Goal: Task Accomplishment & Management: Use online tool/utility

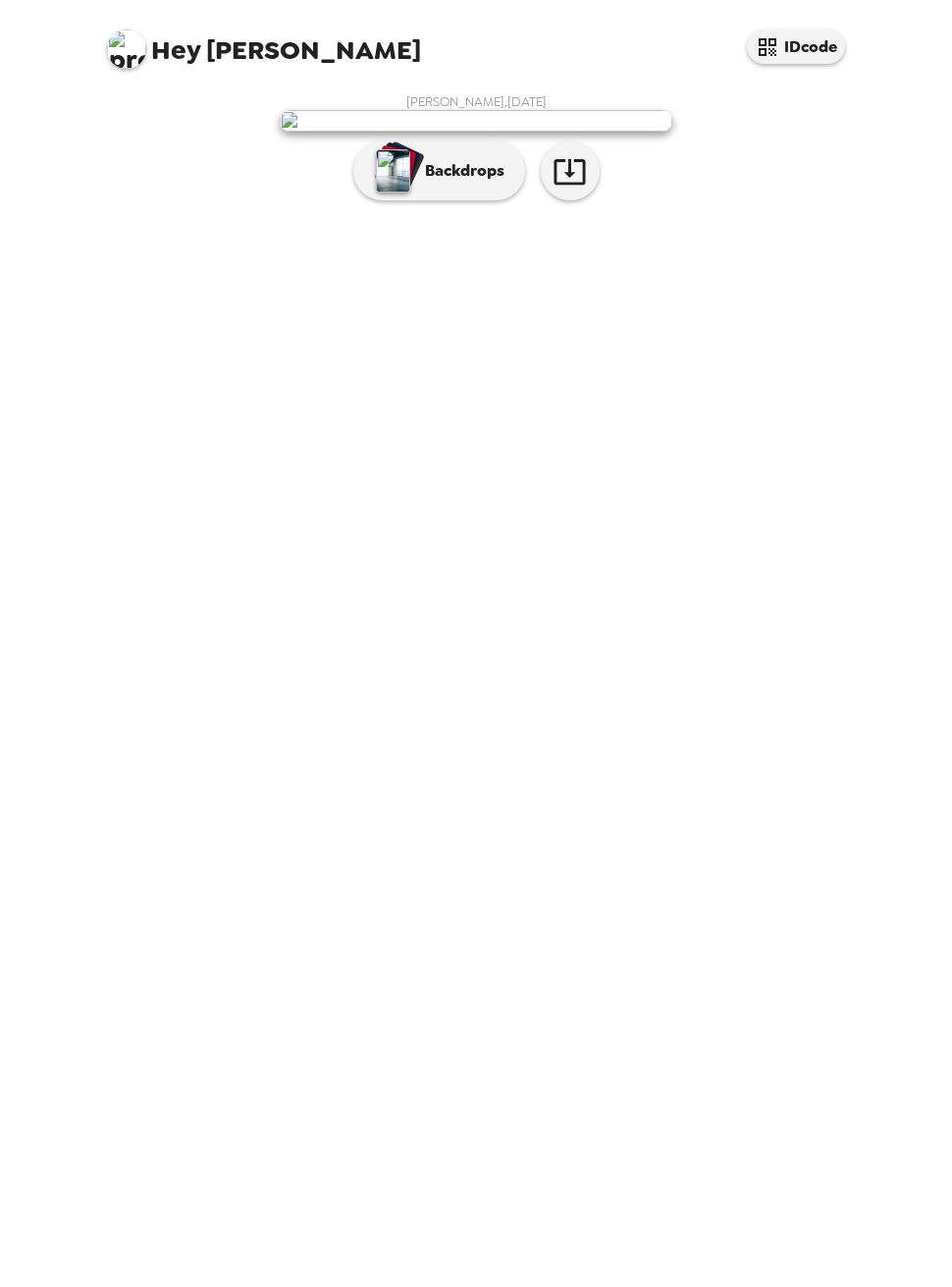
click at [398, 132] on img at bounding box center [476, 121] width 393 height 22
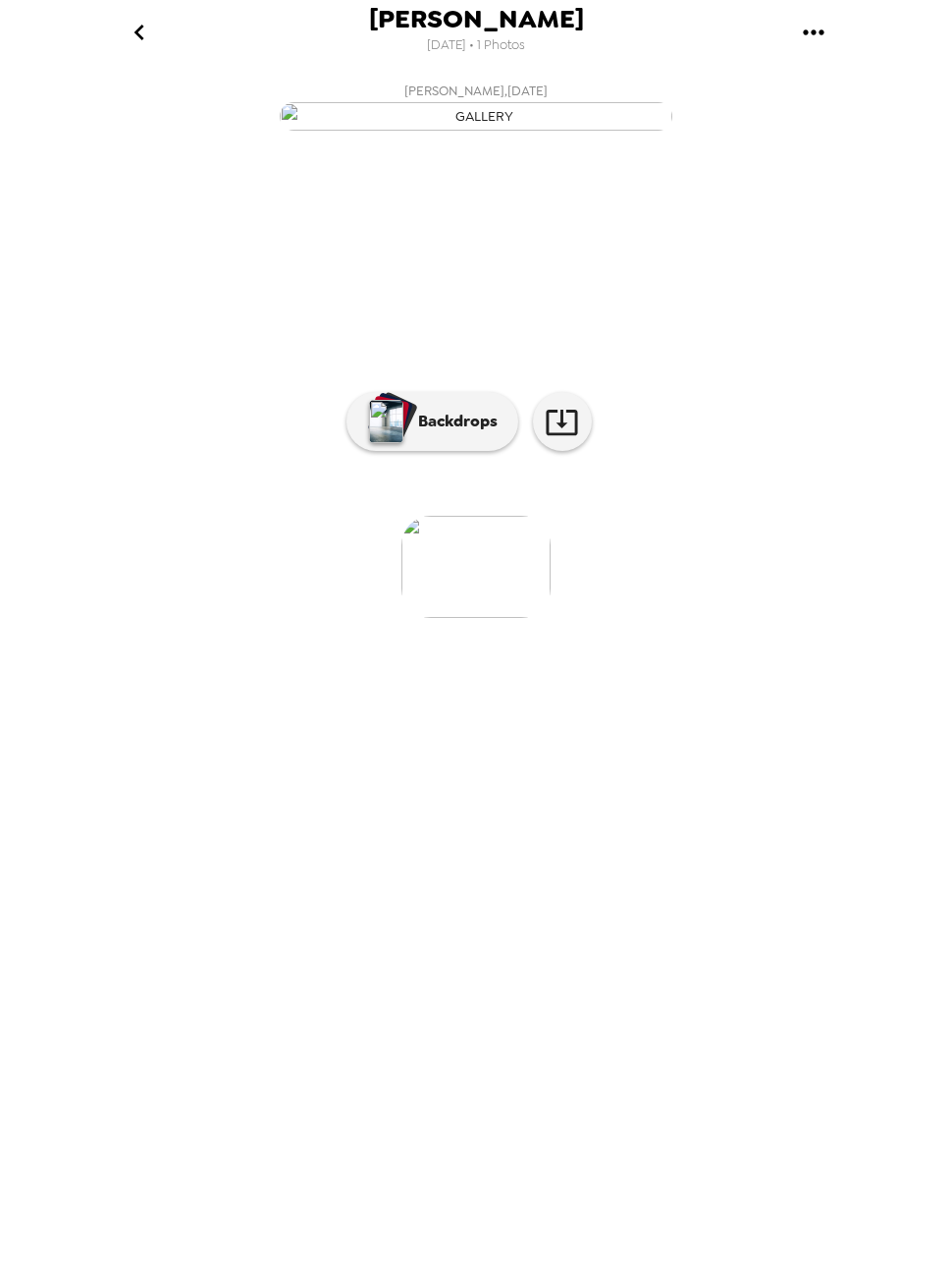
click at [438, 433] on p "Backdrops" at bounding box center [453, 421] width 90 height 24
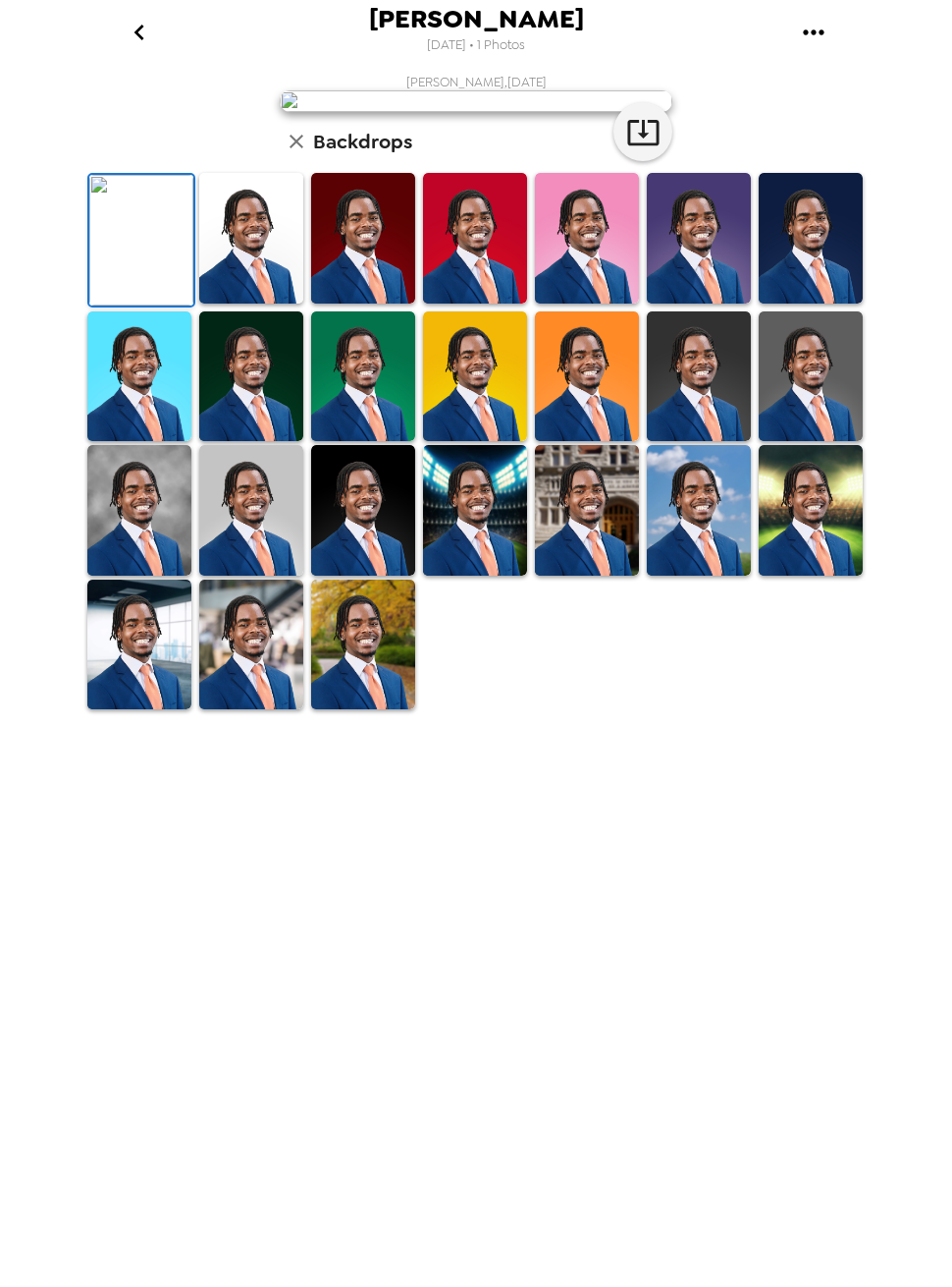
click at [239, 303] on img at bounding box center [251, 238] width 104 height 131
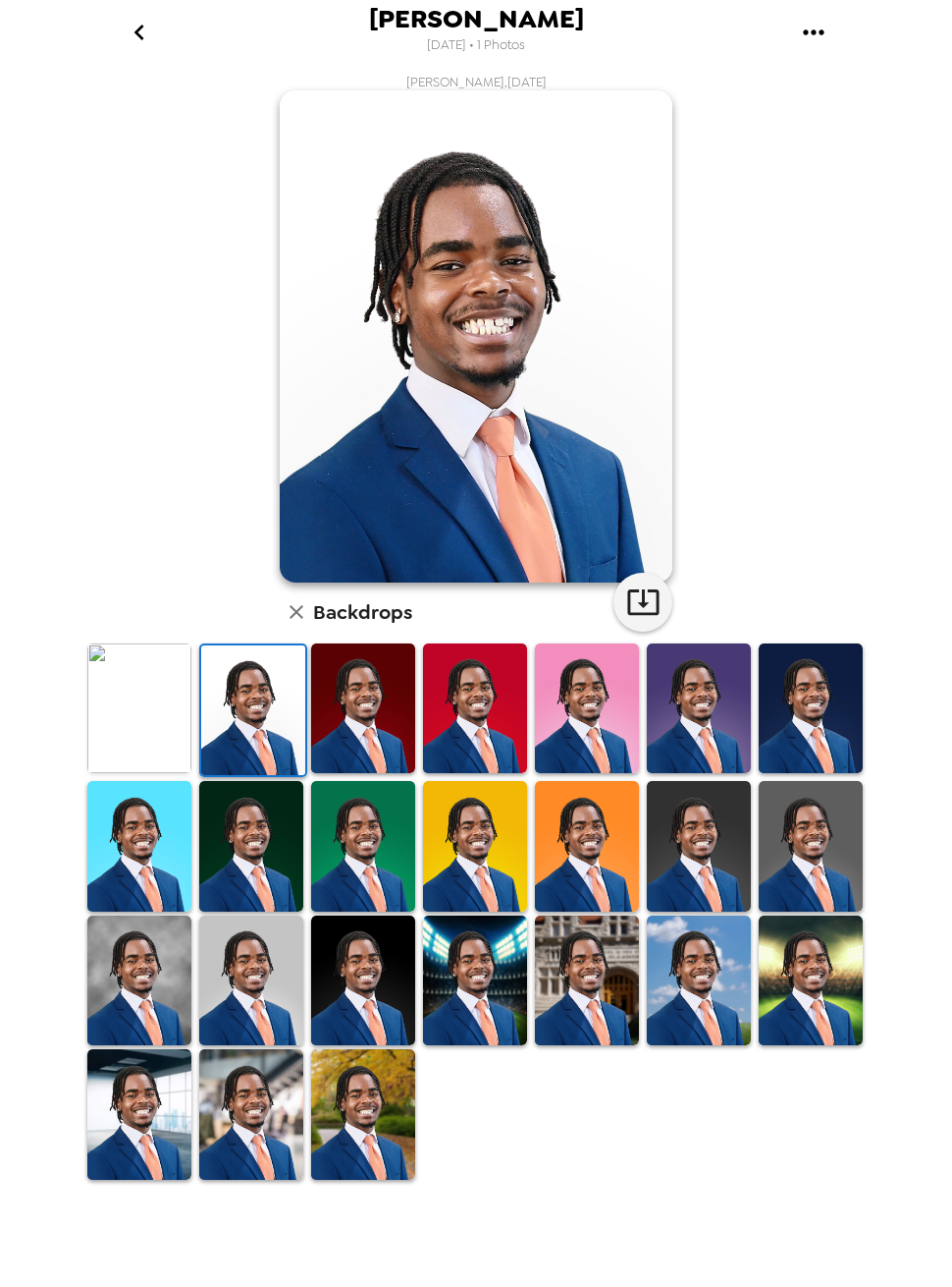
click at [120, 849] on img at bounding box center [140, 846] width 104 height 131
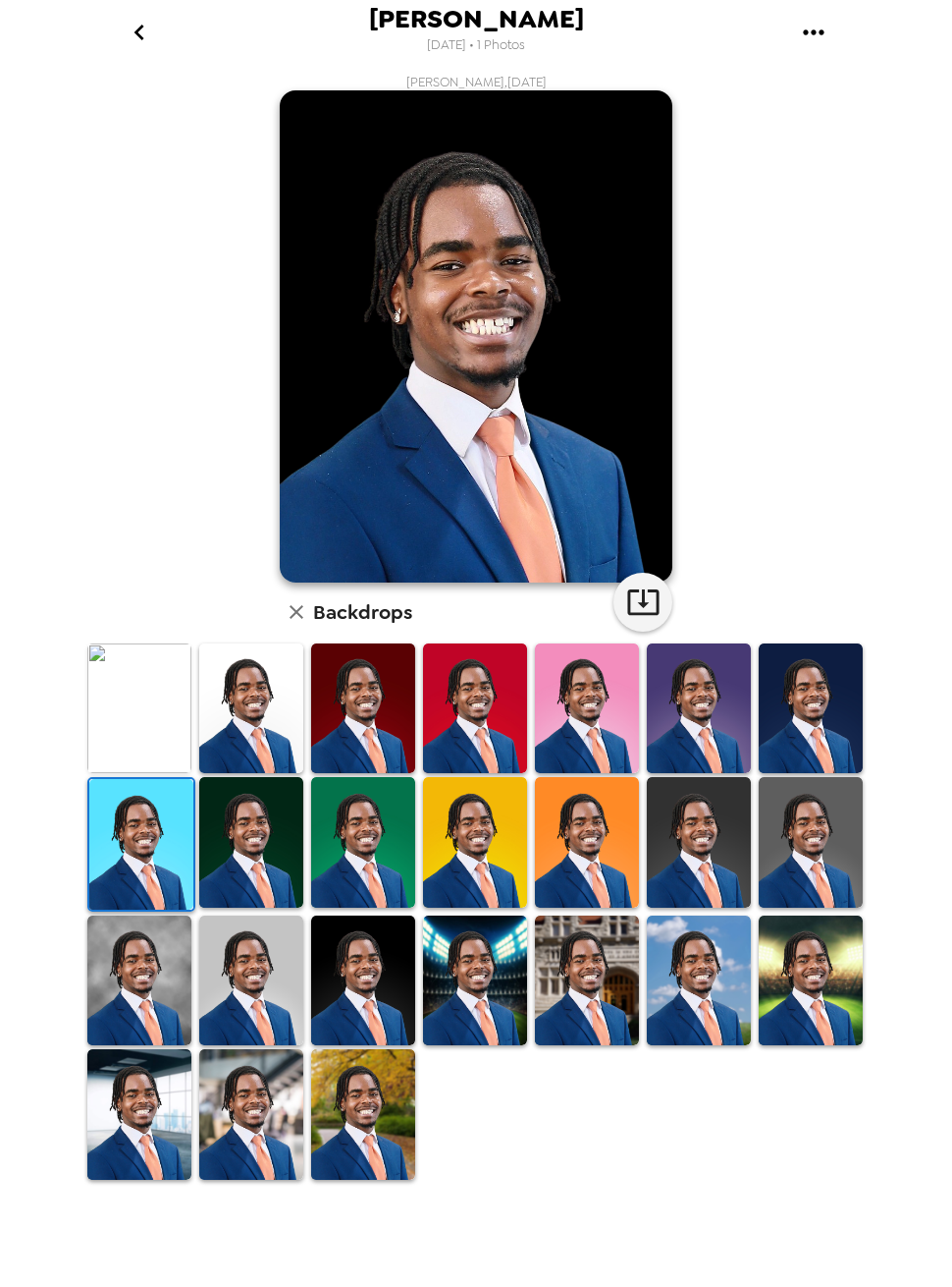
click at [241, 849] on img at bounding box center [251, 842] width 104 height 131
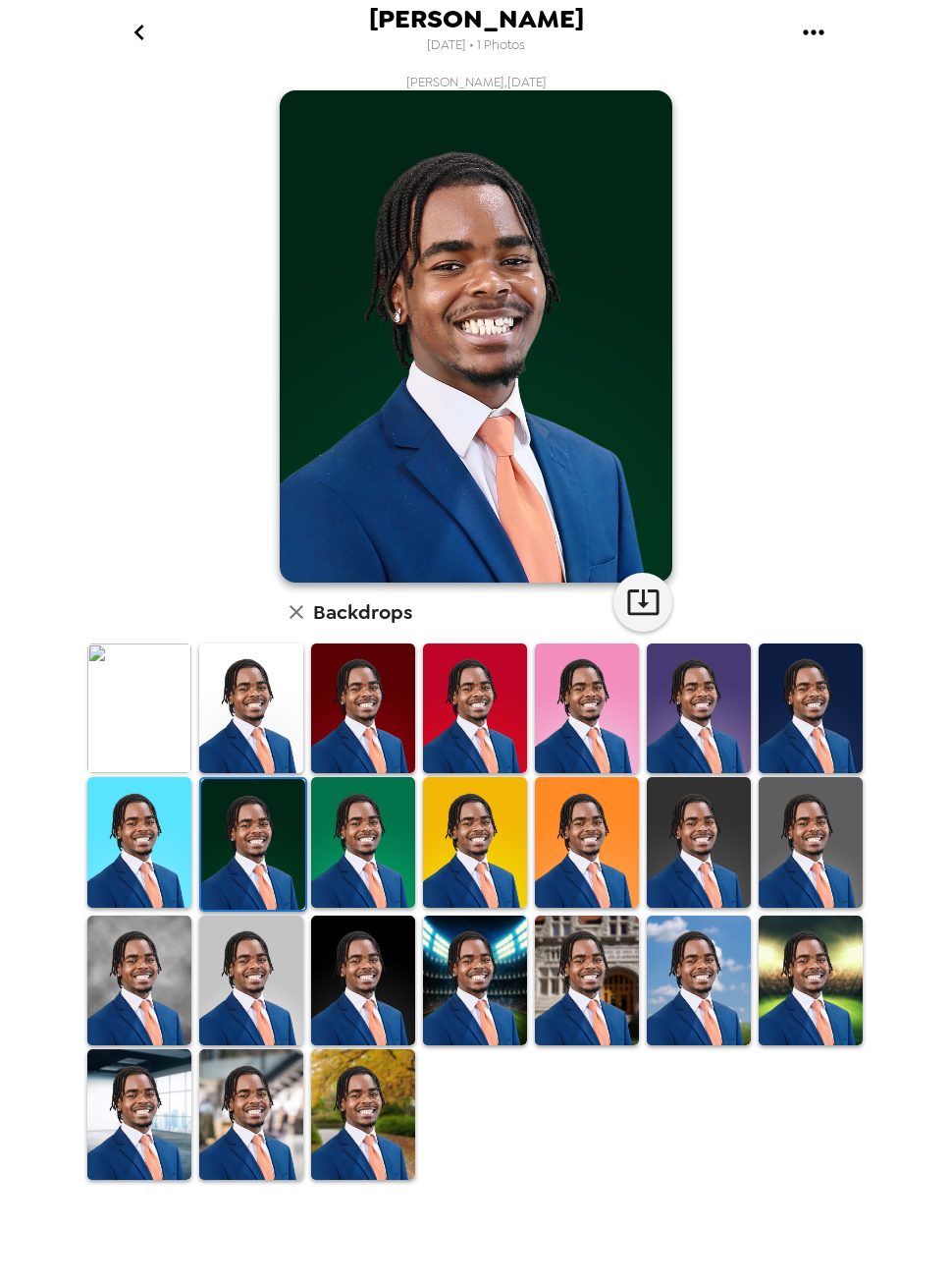
click at [124, 825] on img at bounding box center [140, 842] width 104 height 131
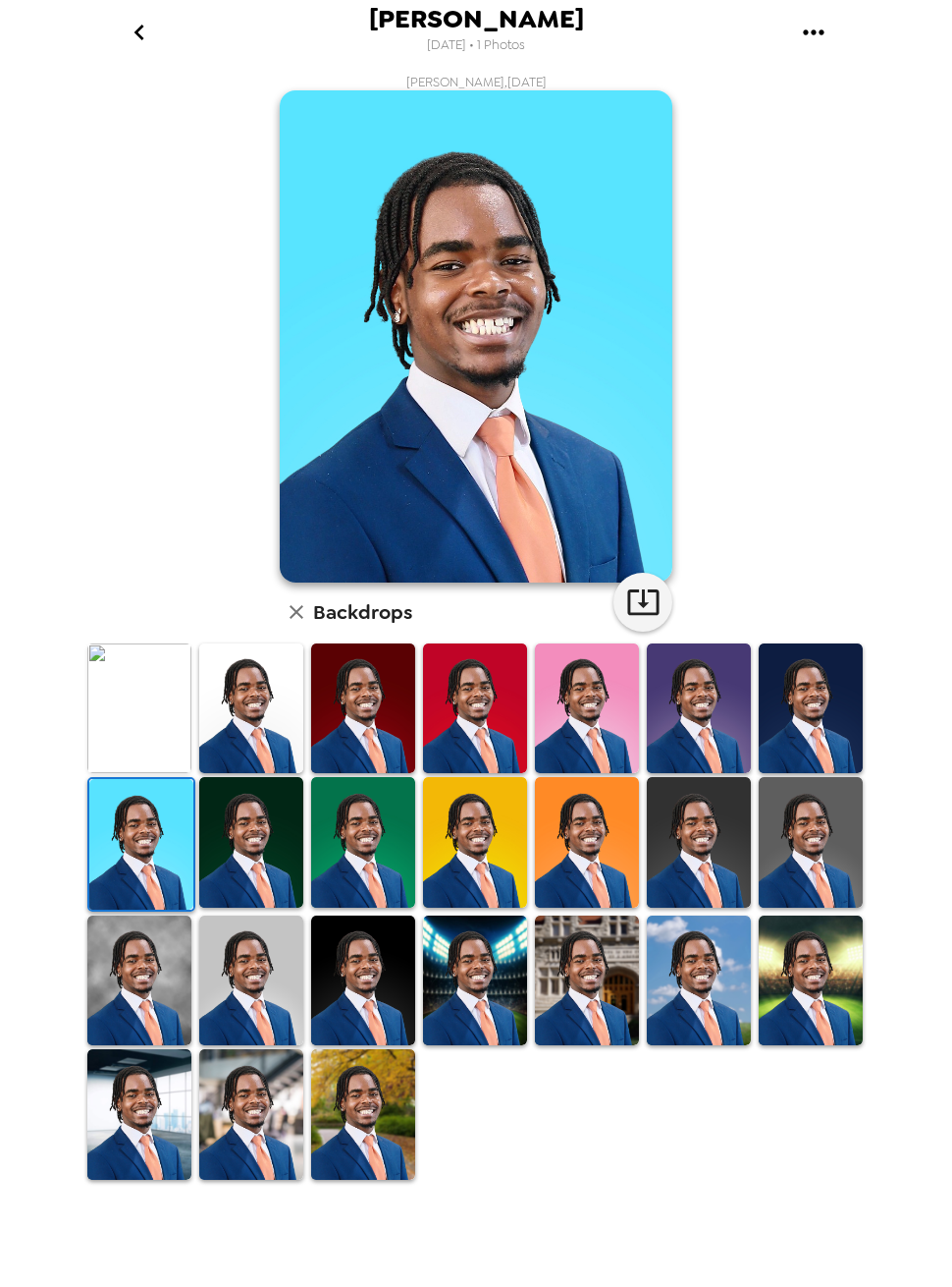
click at [615, 1002] on img at bounding box center [588, 981] width 104 height 131
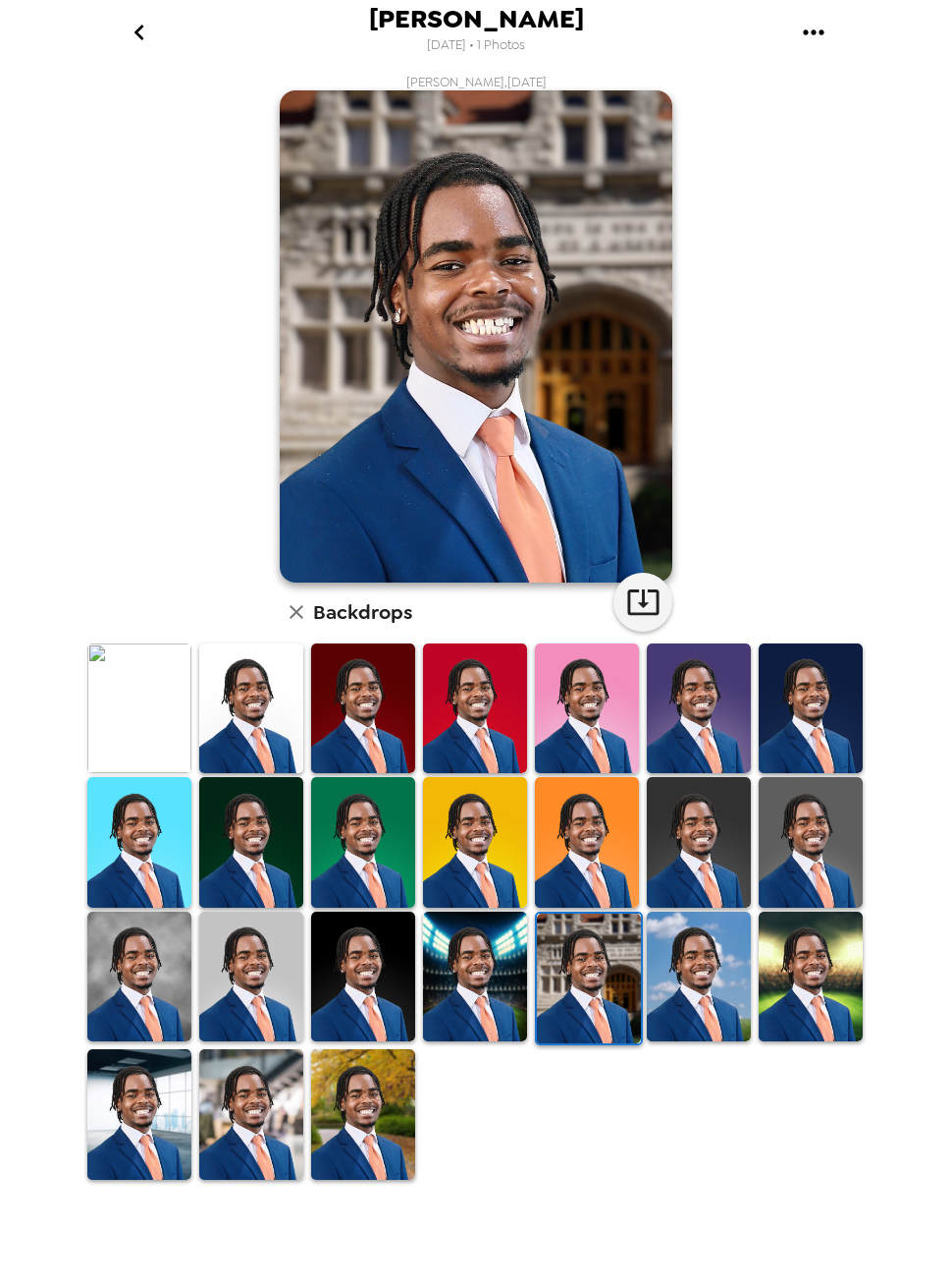
click at [446, 999] on img at bounding box center [476, 977] width 104 height 131
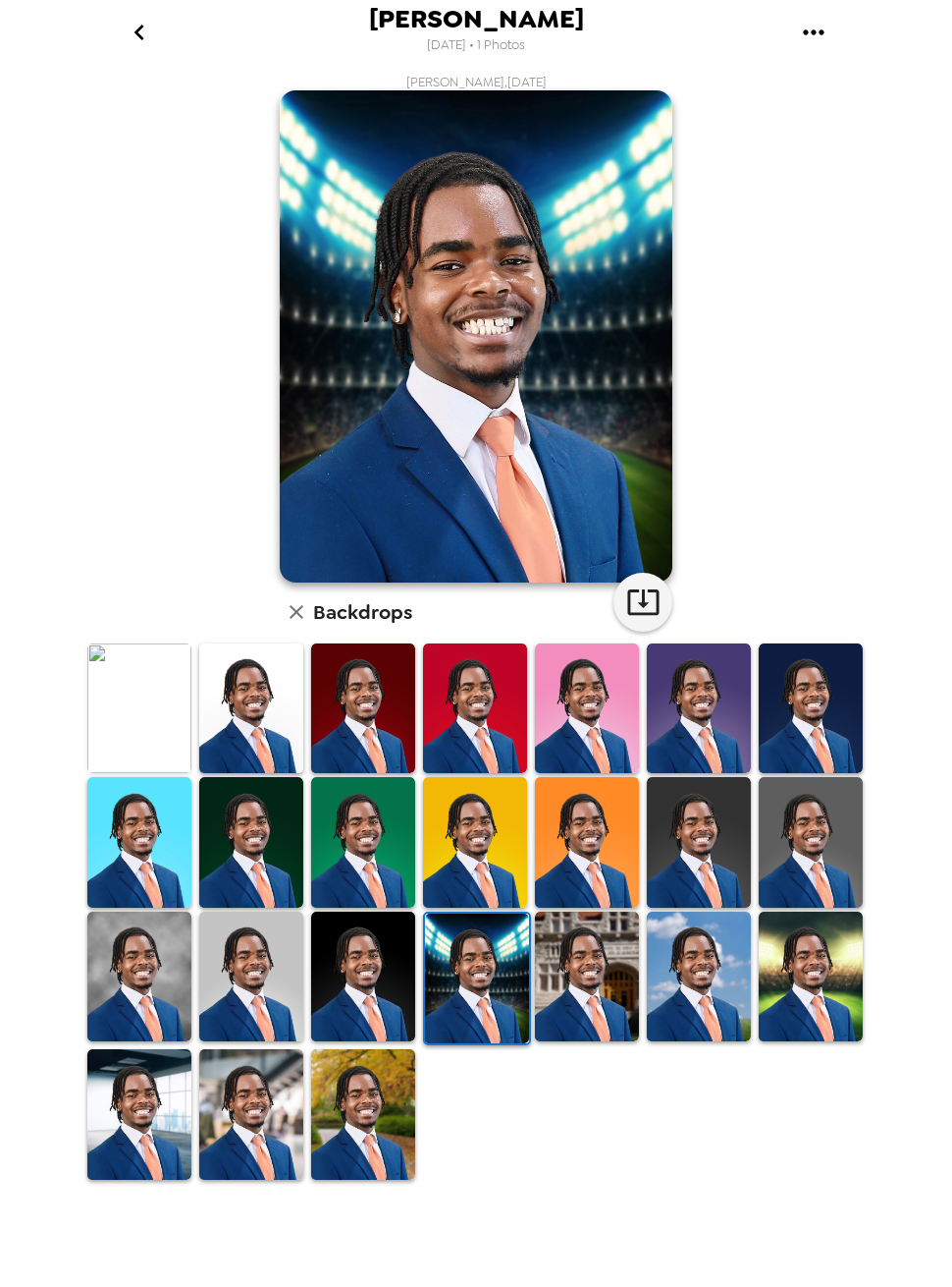
click at [391, 1121] on img at bounding box center [363, 1114] width 104 height 131
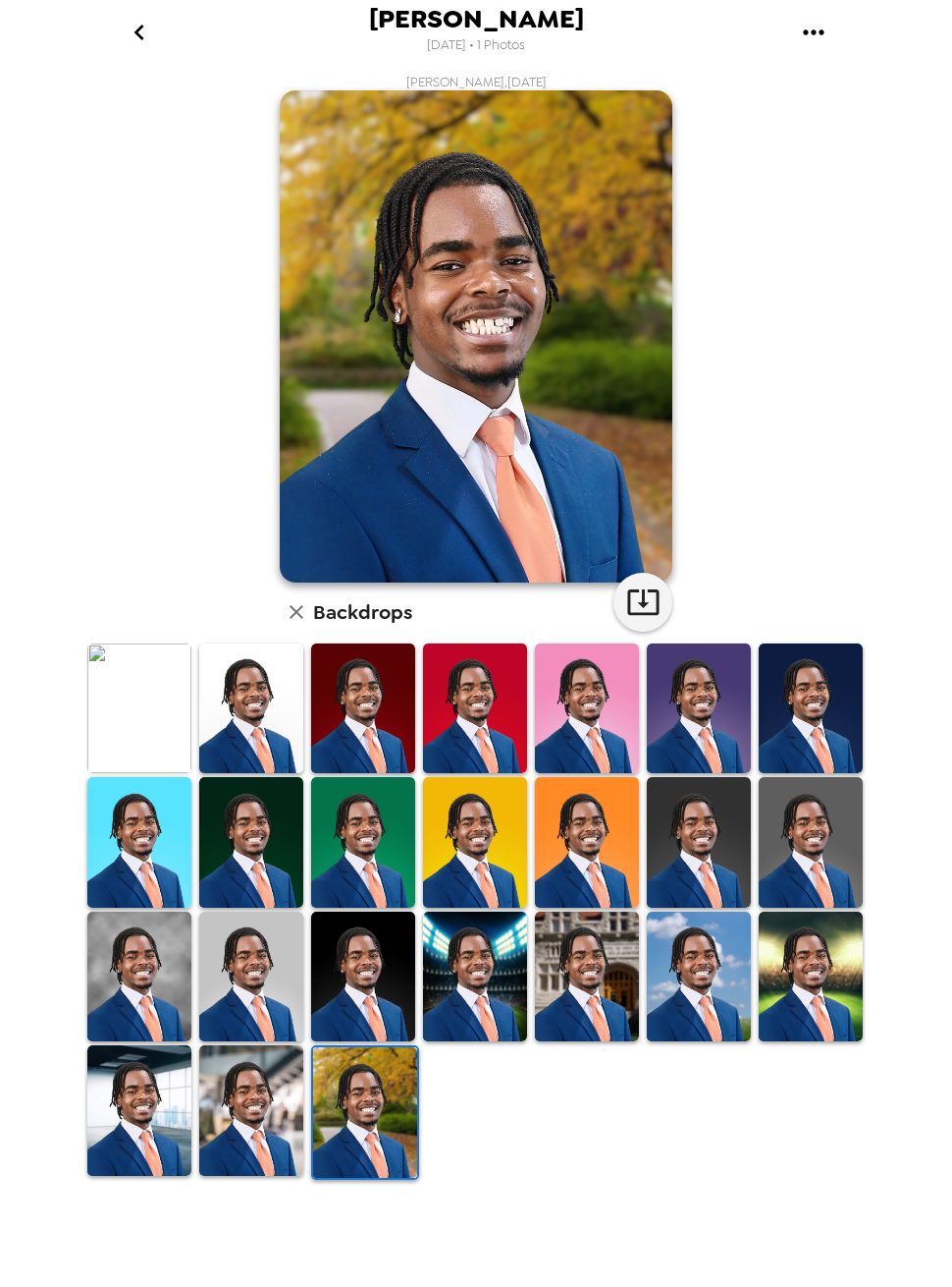
click at [185, 1067] on img at bounding box center [140, 1110] width 104 height 131
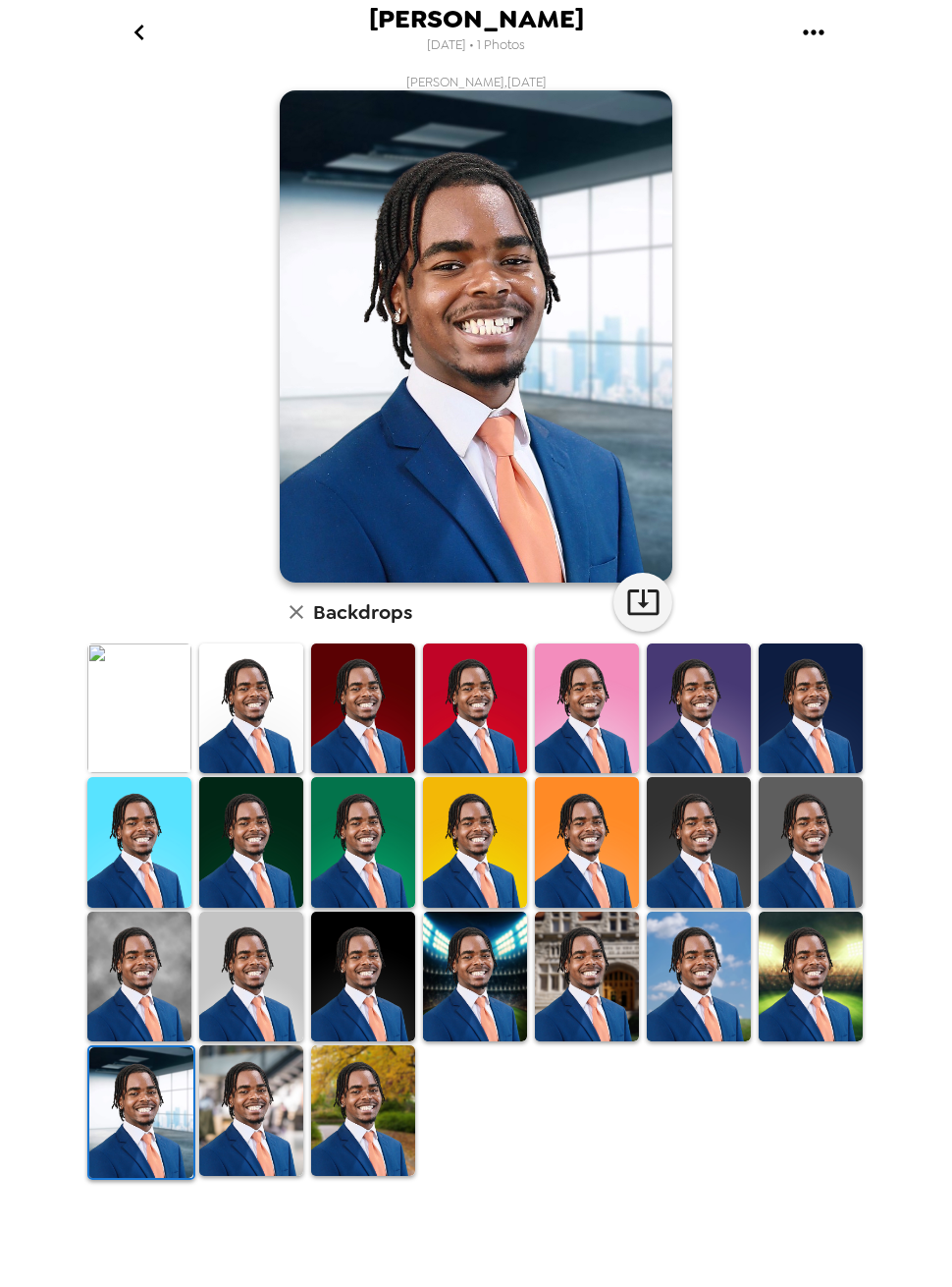
click at [773, 1032] on img at bounding box center [811, 977] width 104 height 131
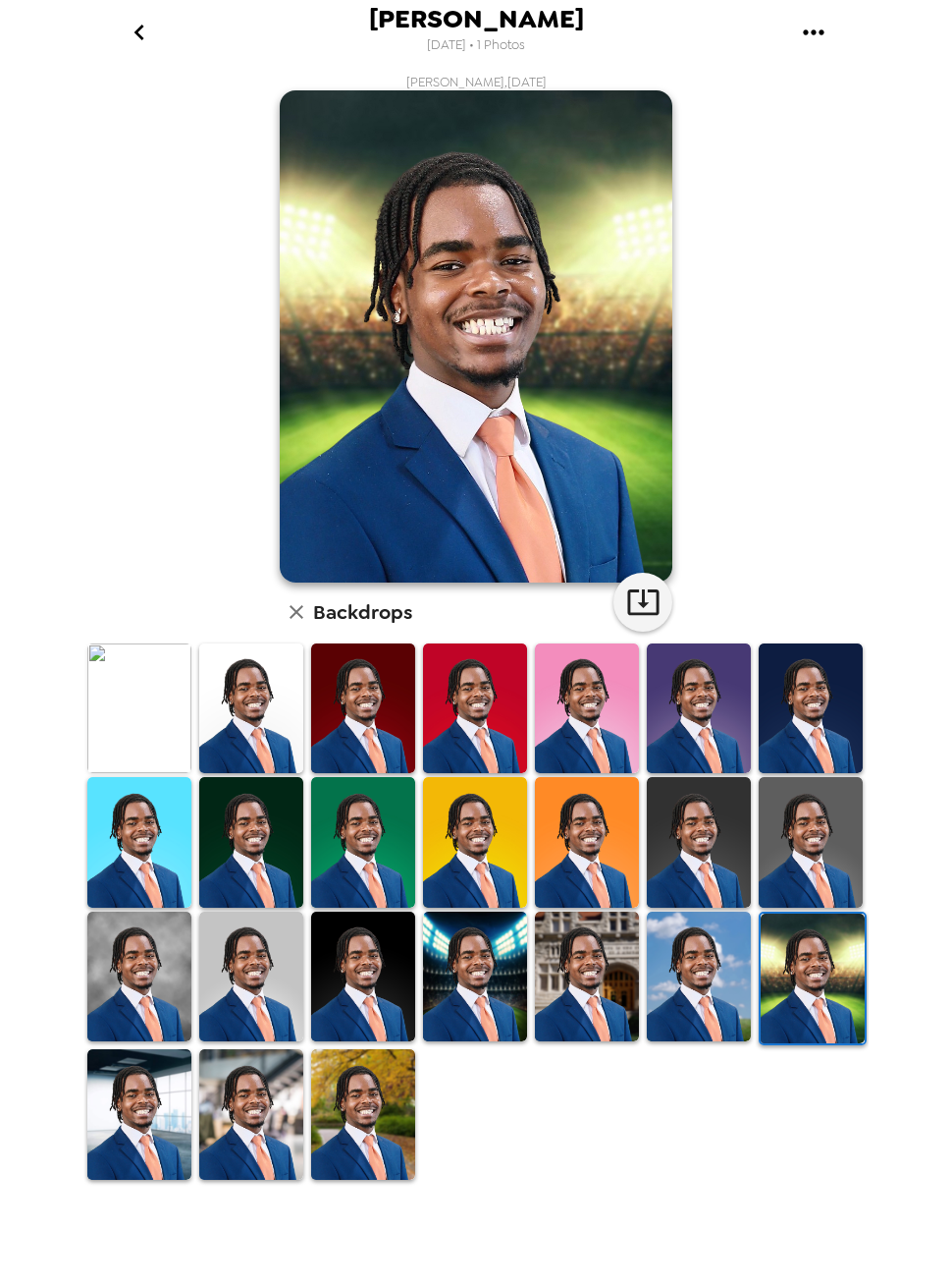
click at [727, 987] on img at bounding box center [699, 977] width 104 height 131
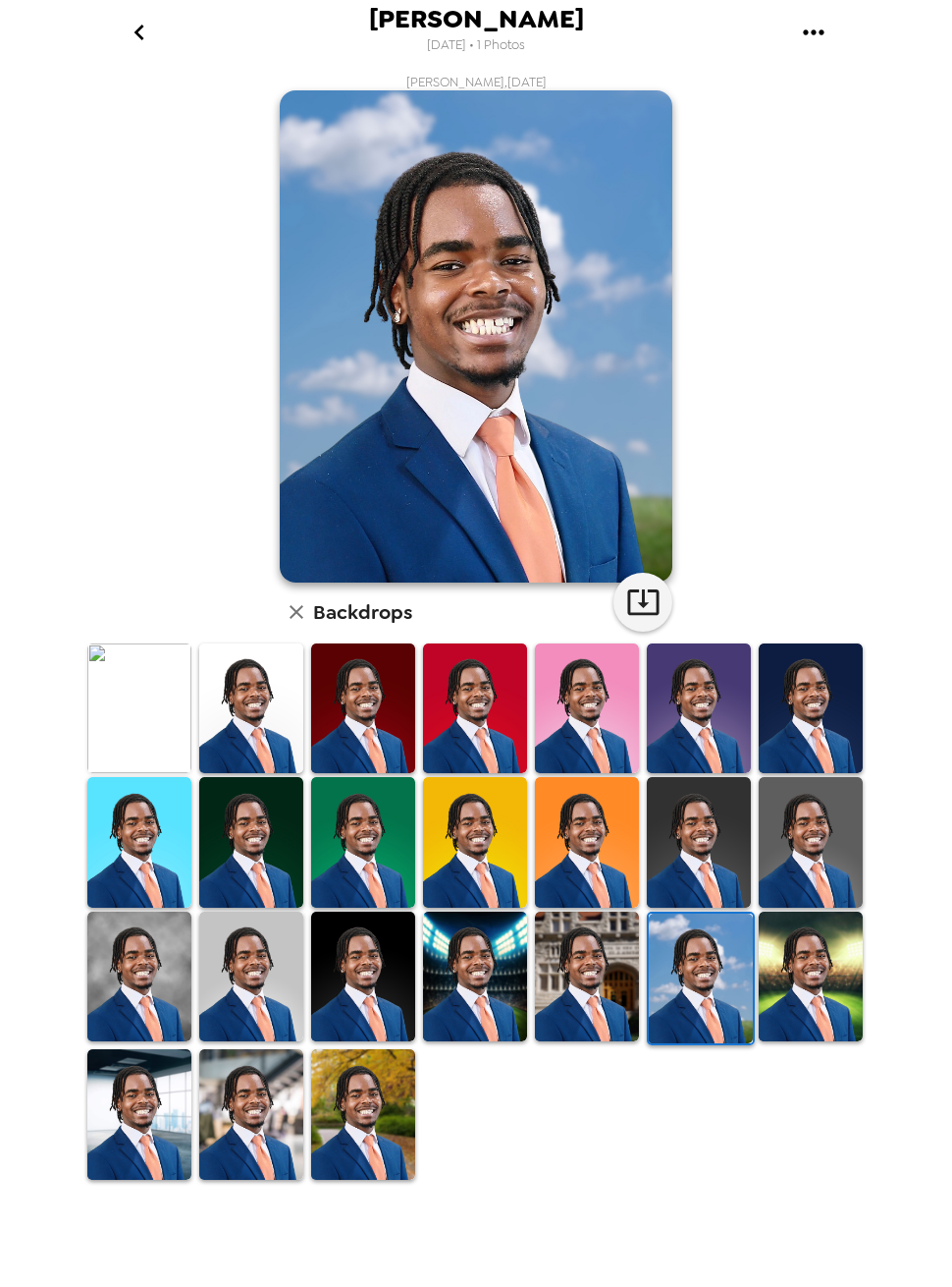
click at [581, 992] on img at bounding box center [588, 977] width 104 height 131
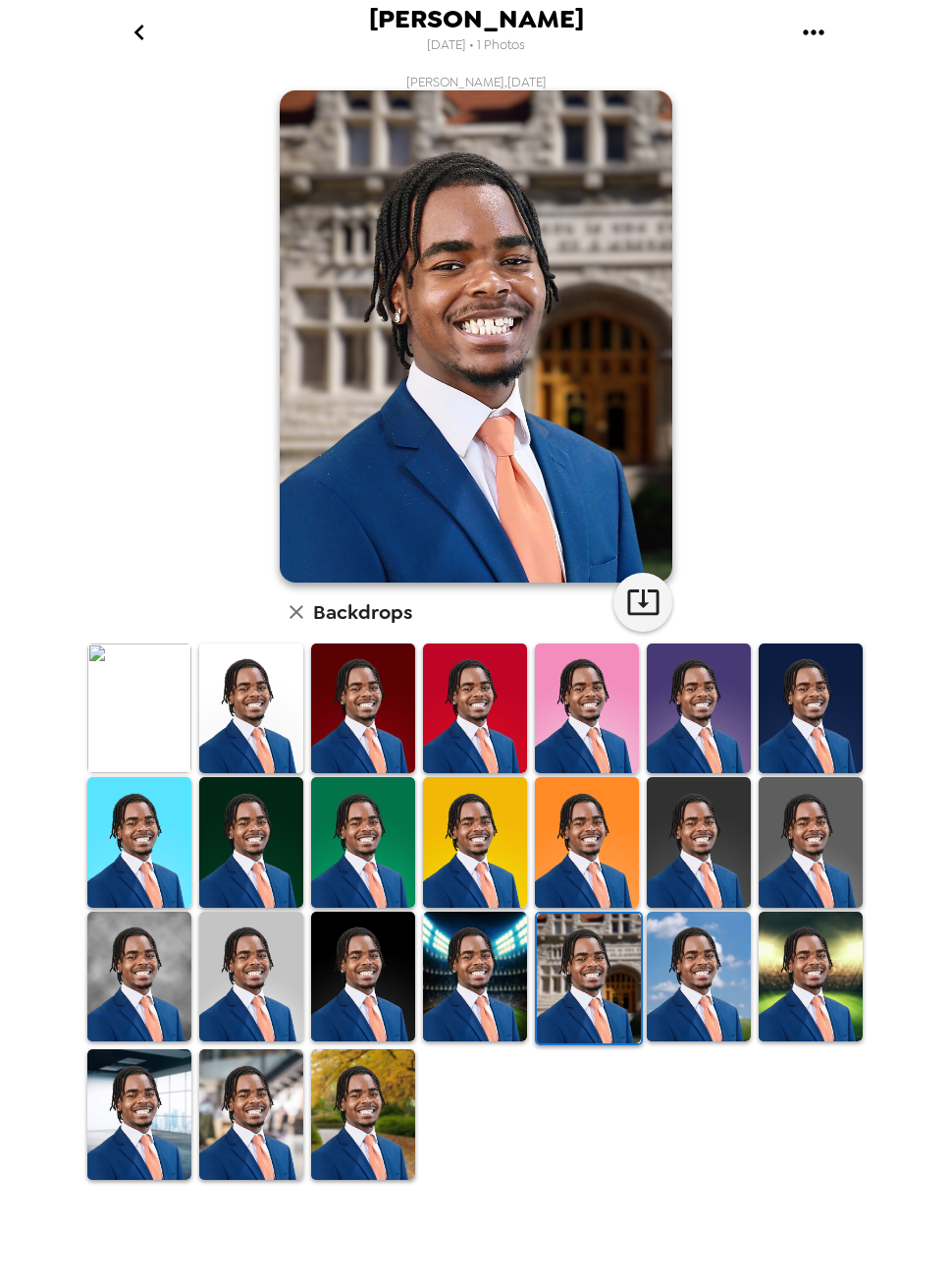
click at [151, 872] on img at bounding box center [140, 842] width 104 height 131
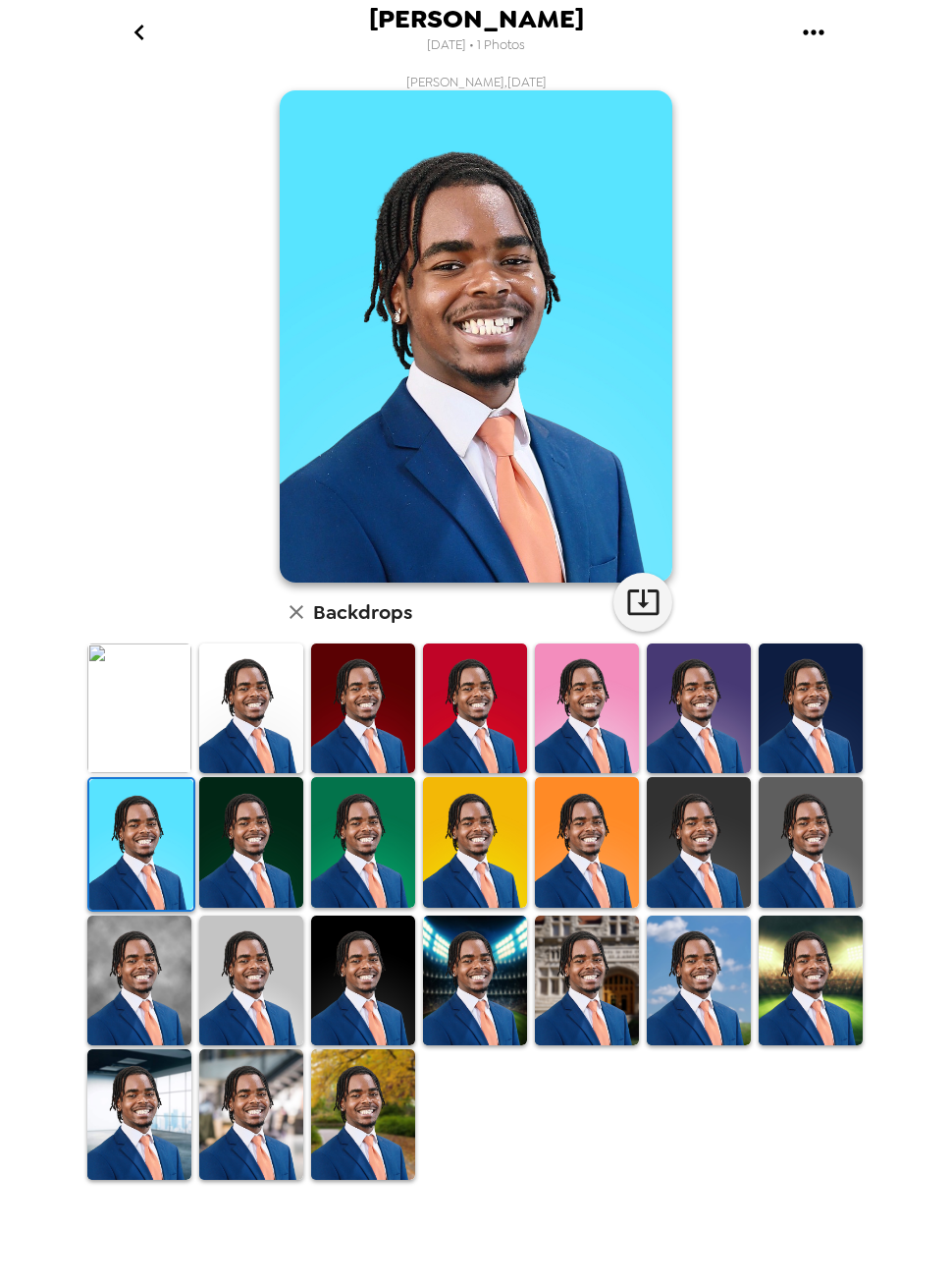
click at [334, 722] on img at bounding box center [363, 708] width 104 height 131
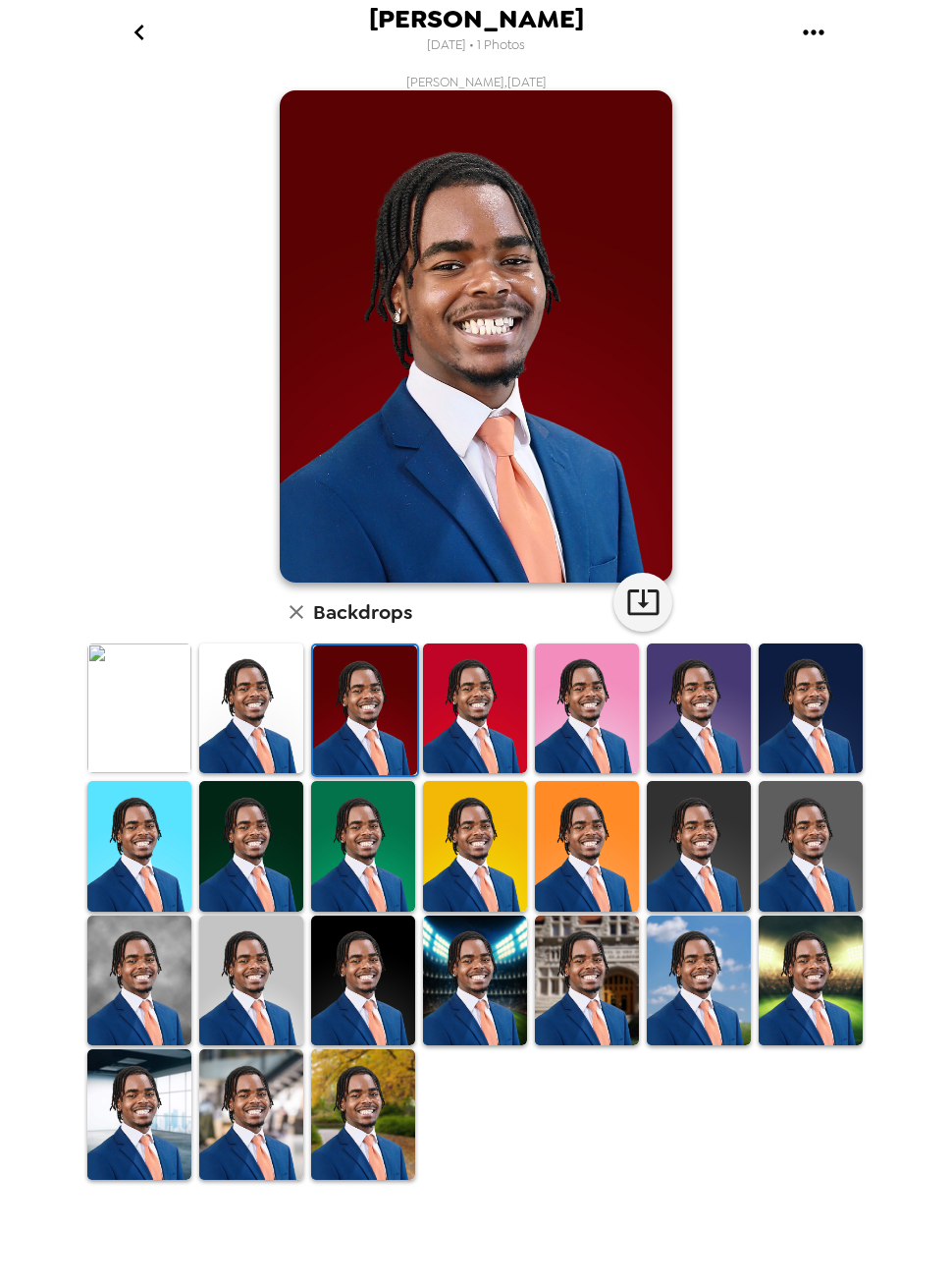
click at [705, 862] on img at bounding box center [699, 846] width 104 height 131
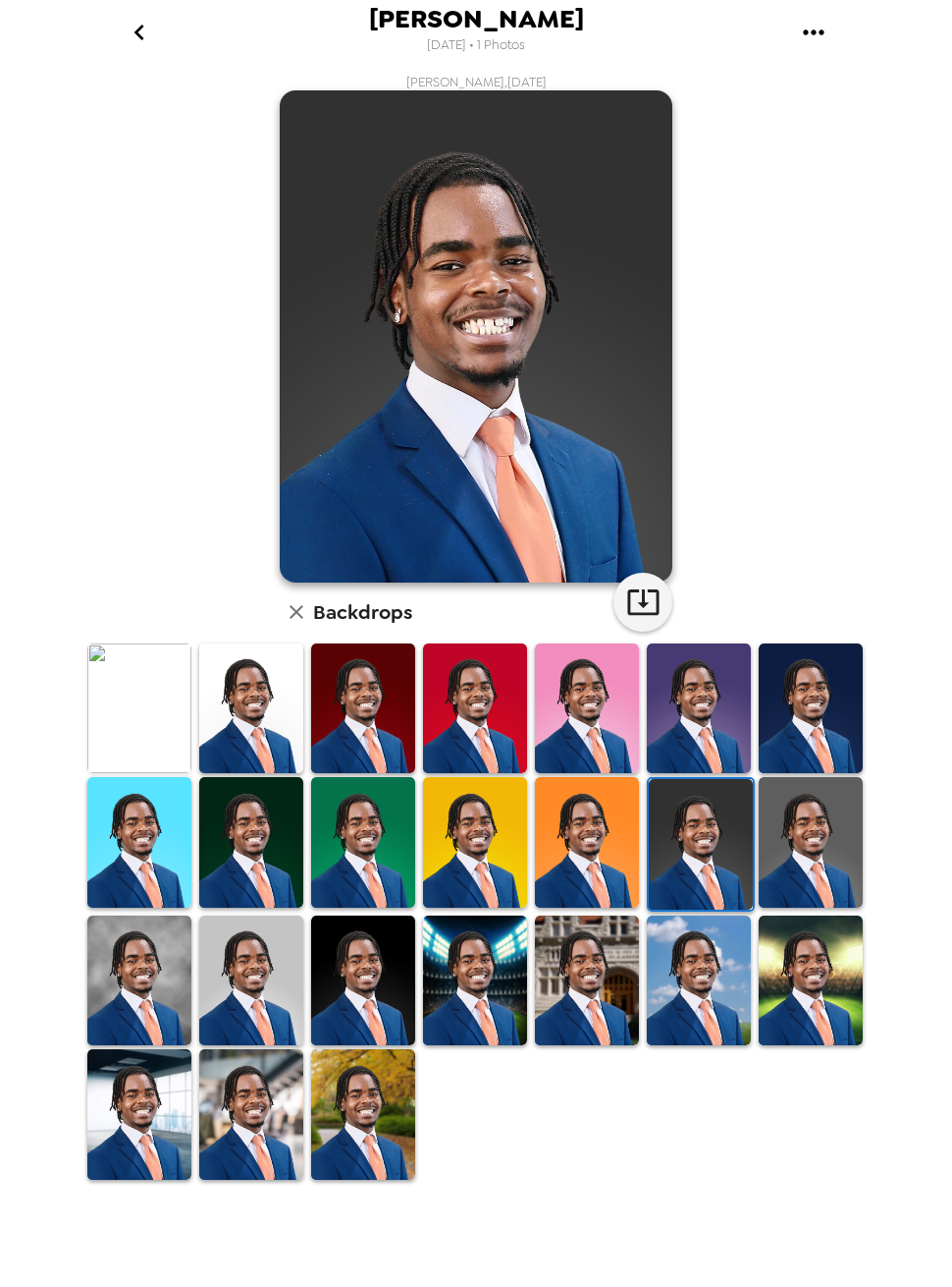
click at [796, 886] on img at bounding box center [811, 842] width 104 height 131
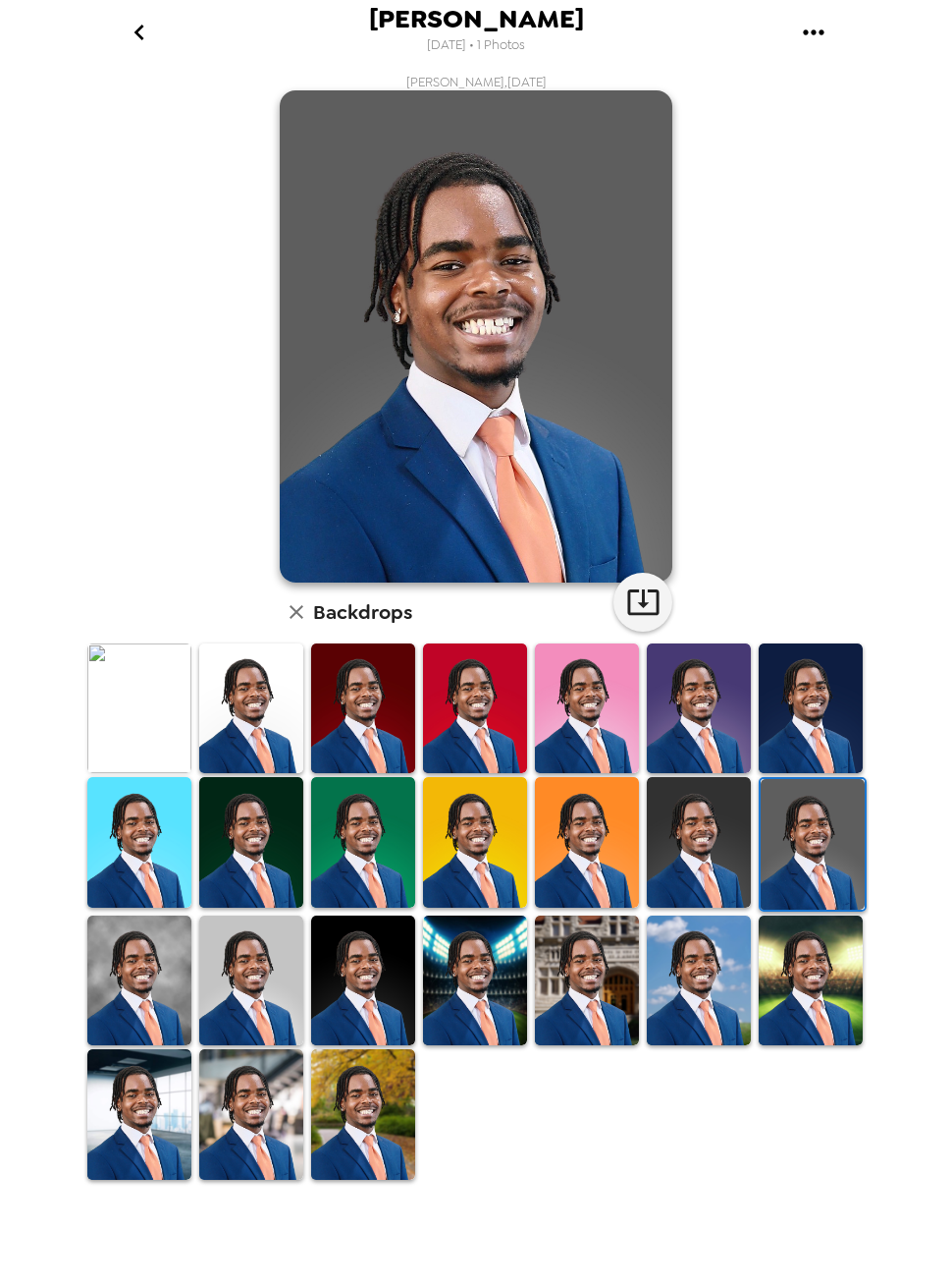
click at [695, 873] on img at bounding box center [699, 842] width 104 height 131
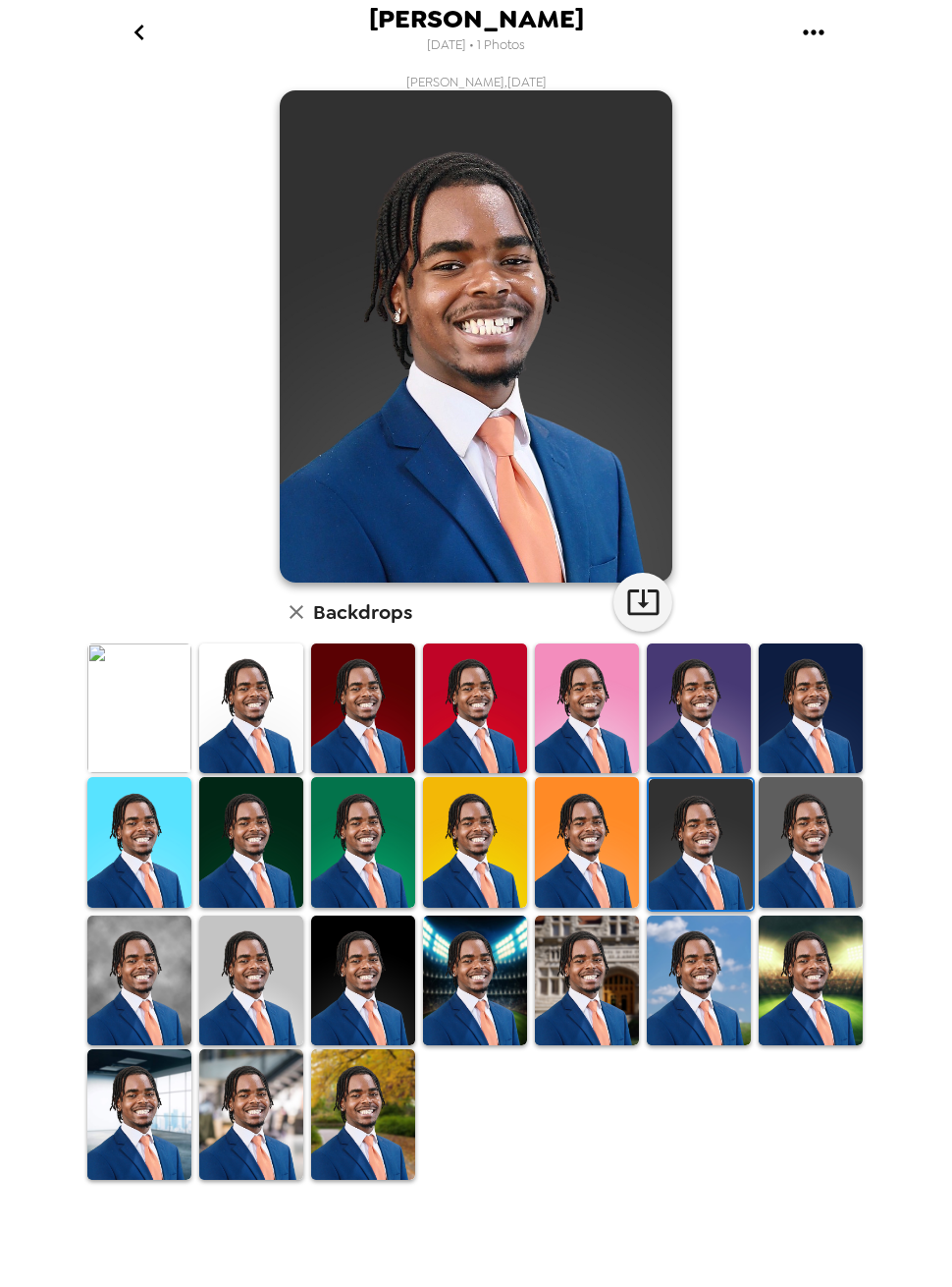
click at [390, 962] on img at bounding box center [363, 981] width 104 height 131
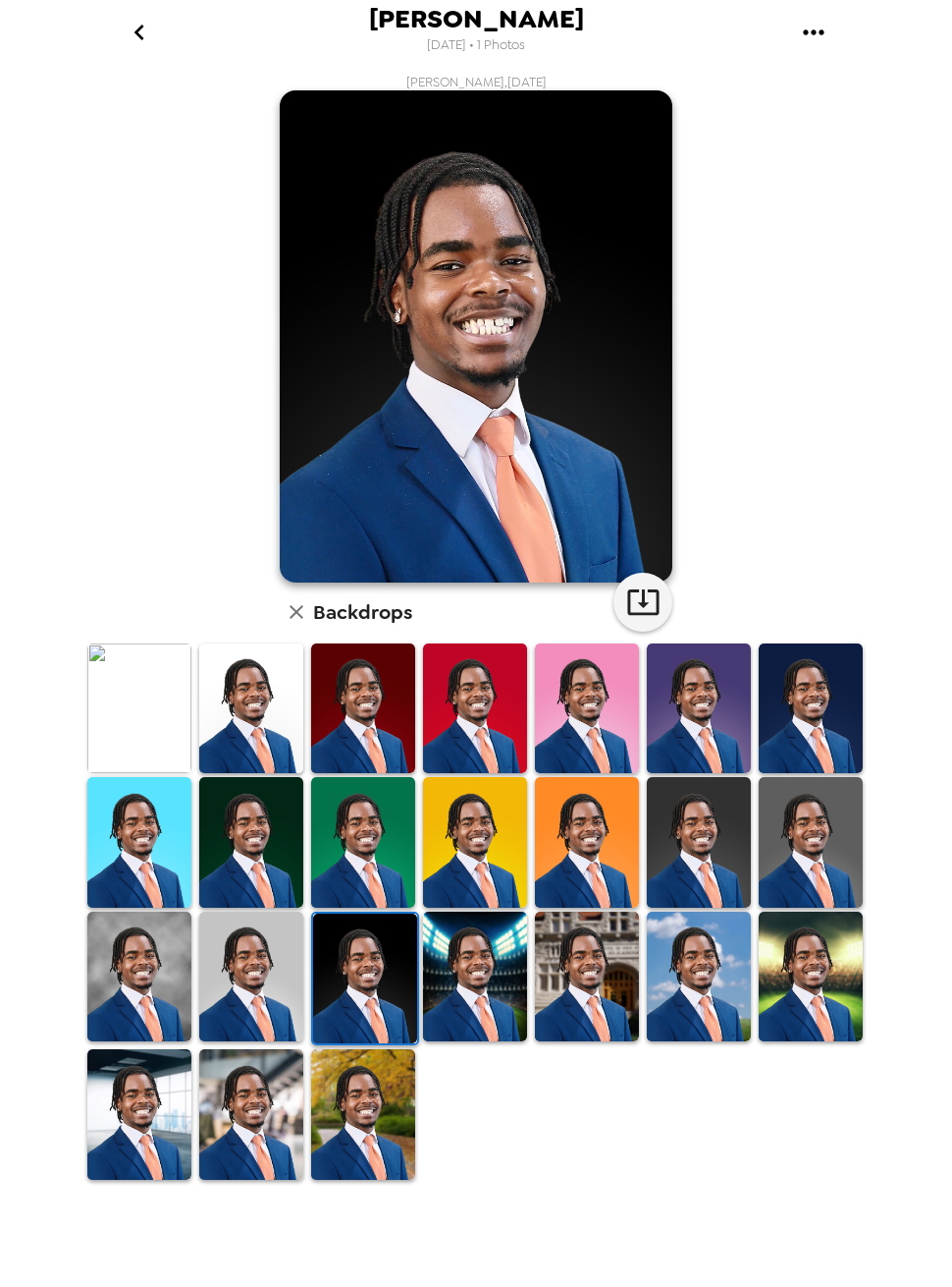
click at [144, 980] on img at bounding box center [140, 977] width 104 height 131
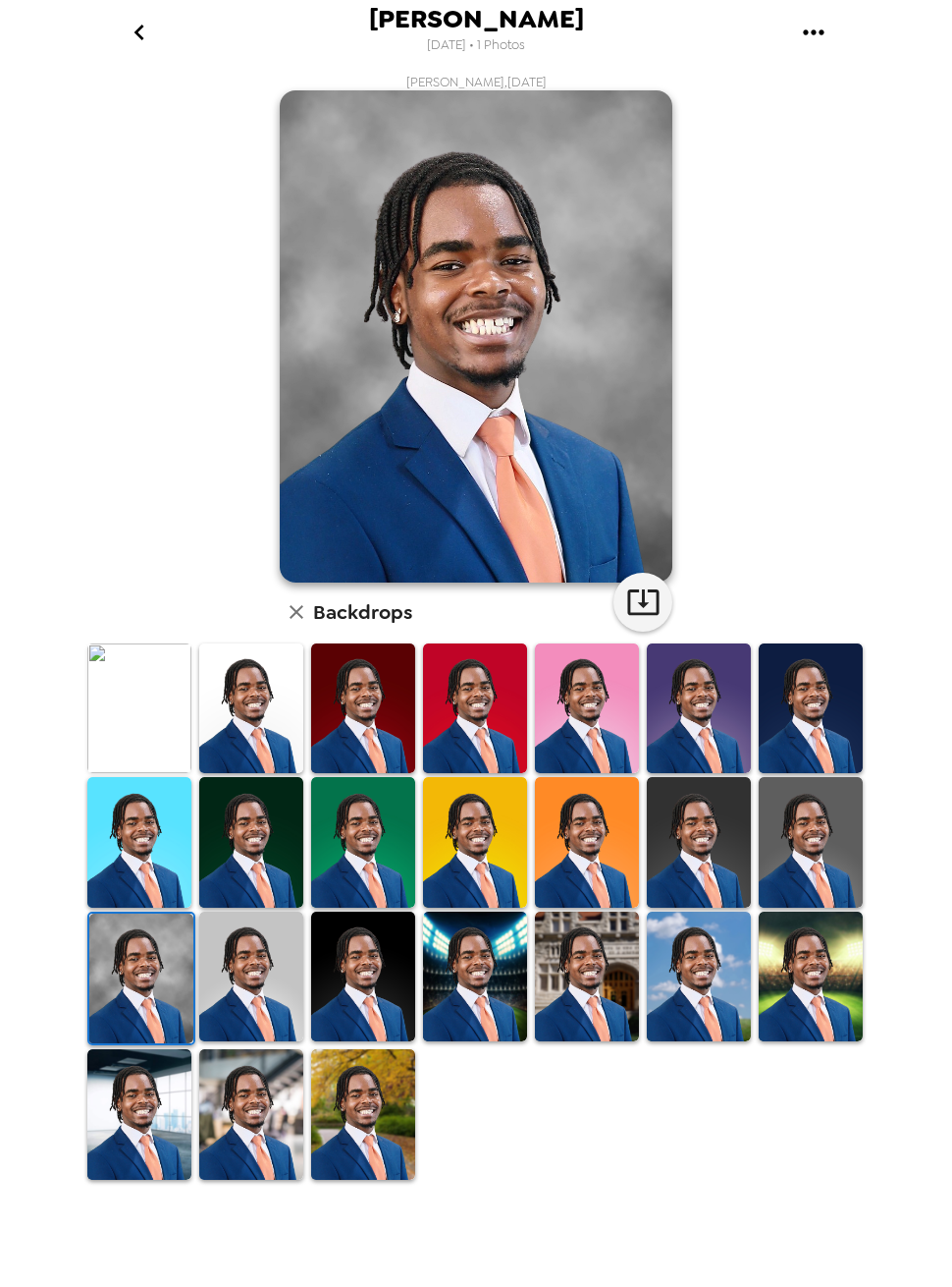
click at [154, 1093] on img at bounding box center [140, 1114] width 104 height 131
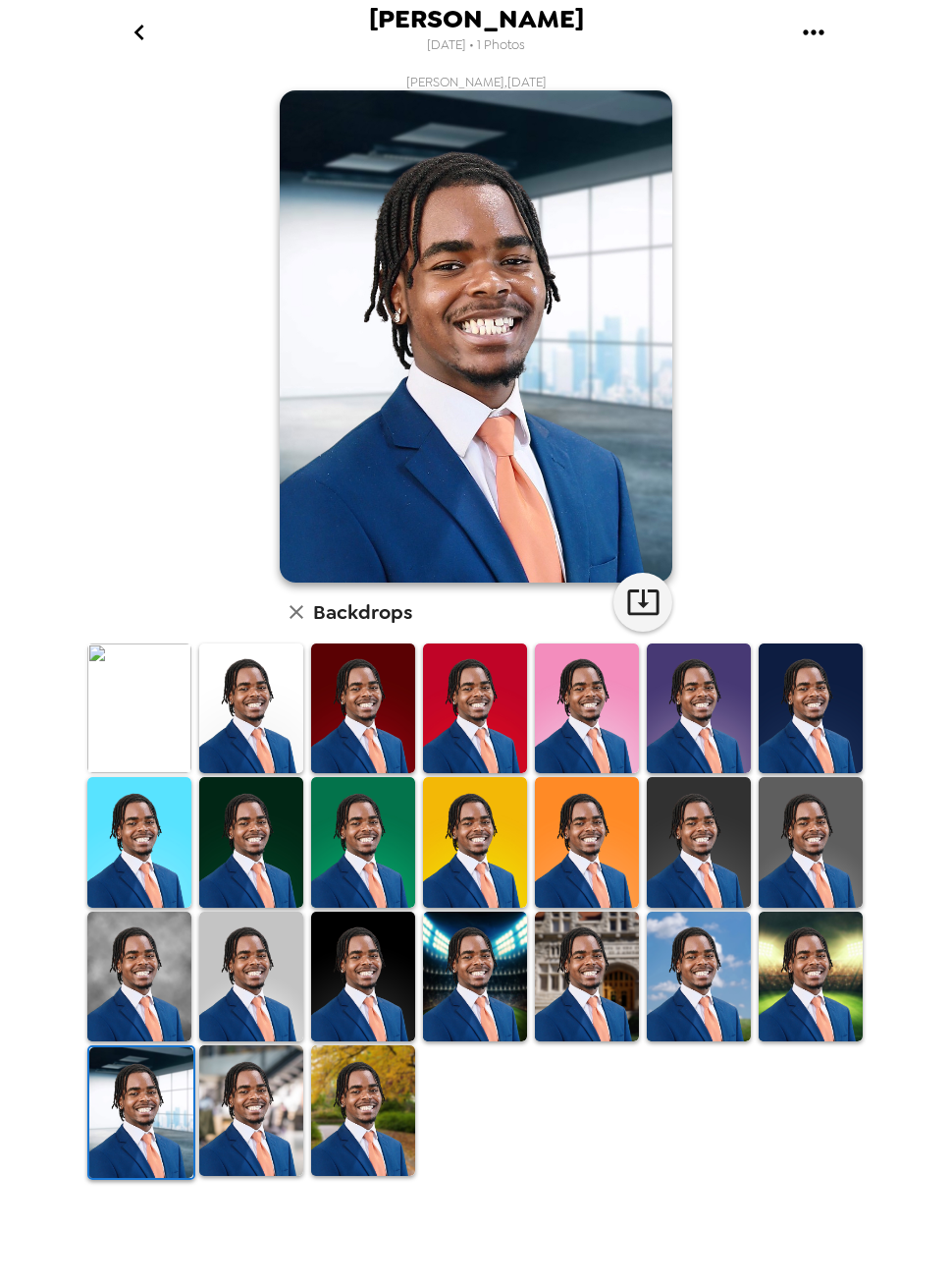
click at [133, 971] on img at bounding box center [140, 977] width 104 height 131
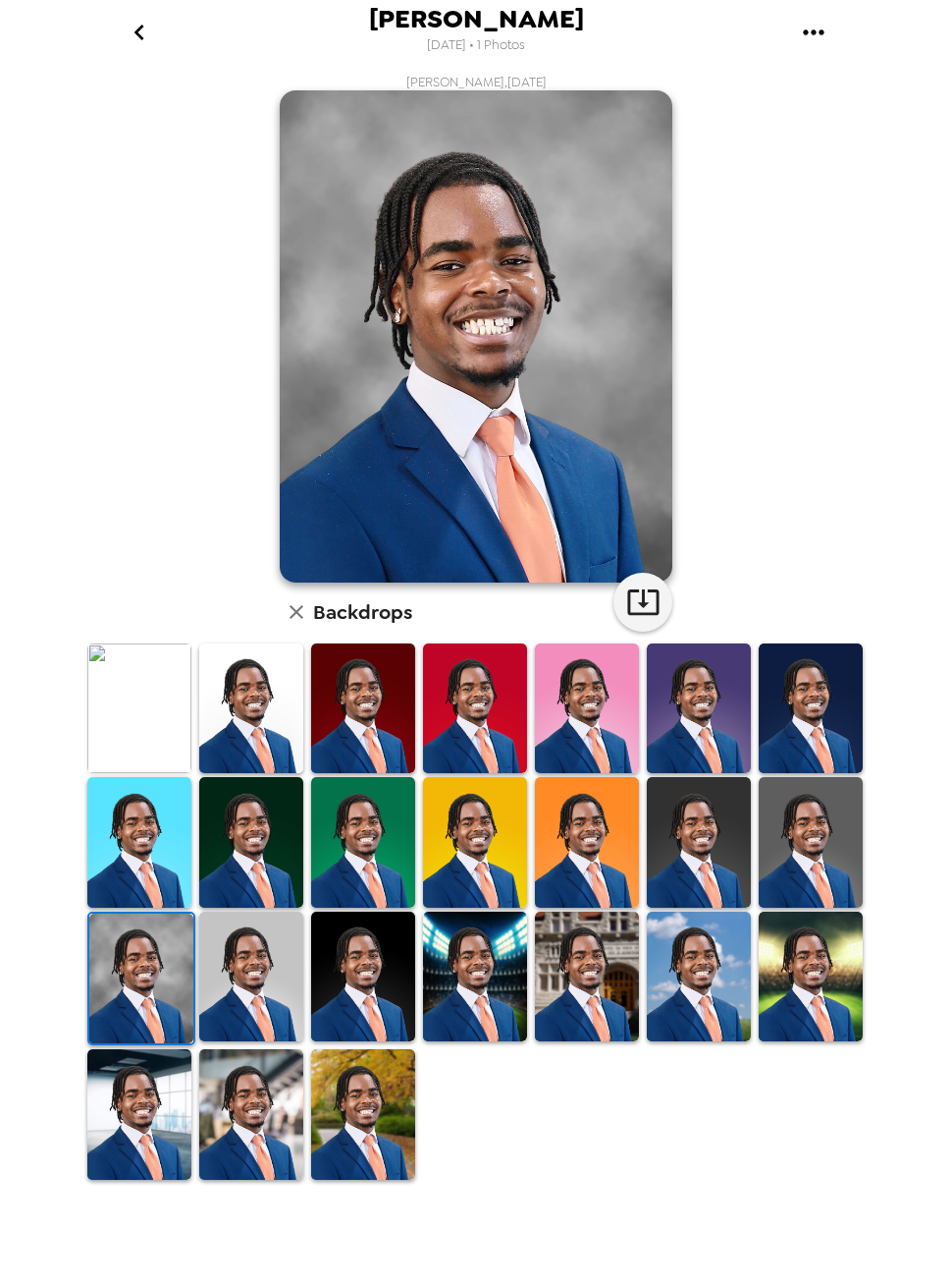
click at [680, 975] on img at bounding box center [699, 977] width 104 height 131
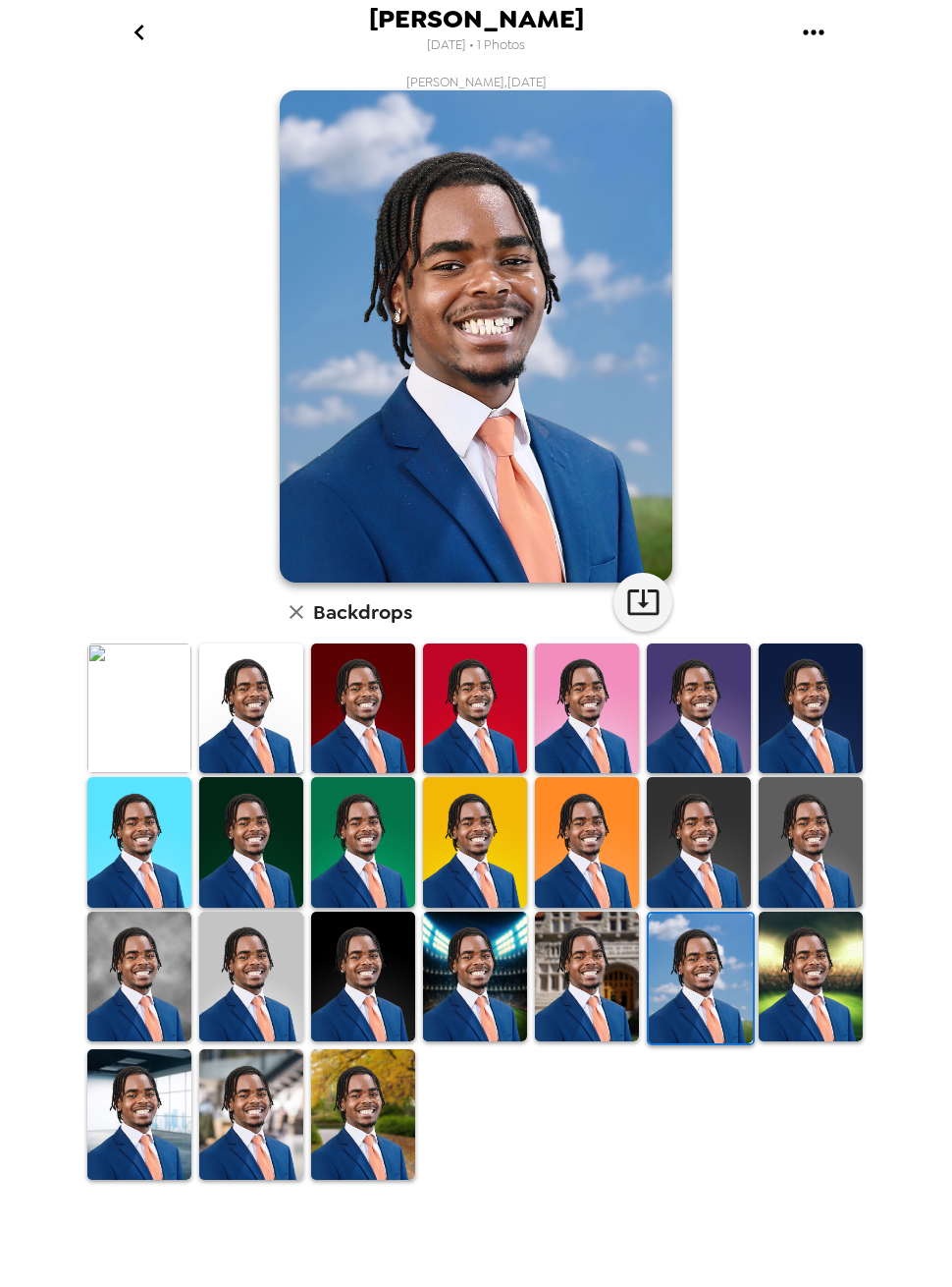
click at [140, 951] on img at bounding box center [140, 977] width 104 height 131
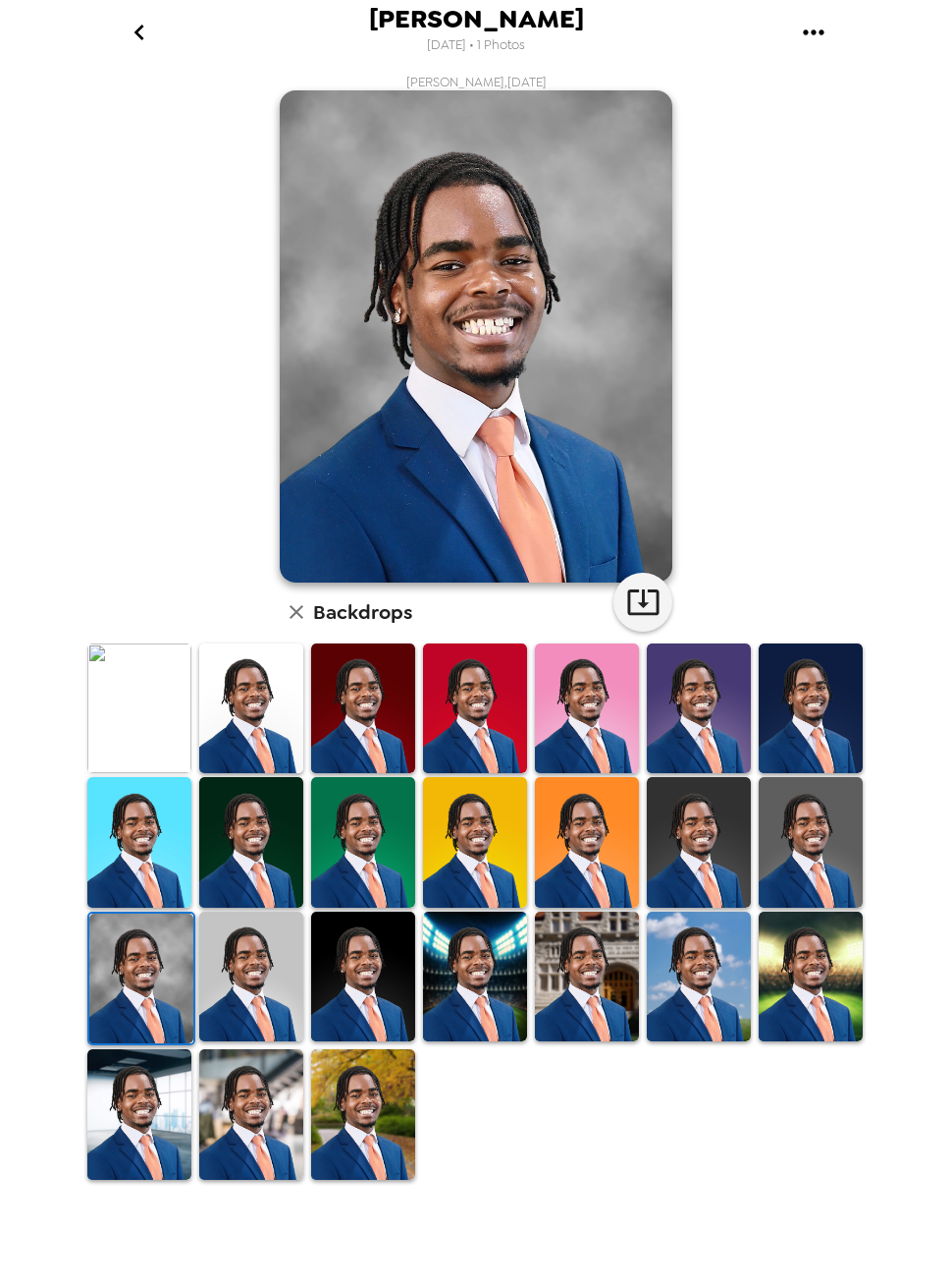
click at [797, 855] on img at bounding box center [811, 842] width 104 height 131
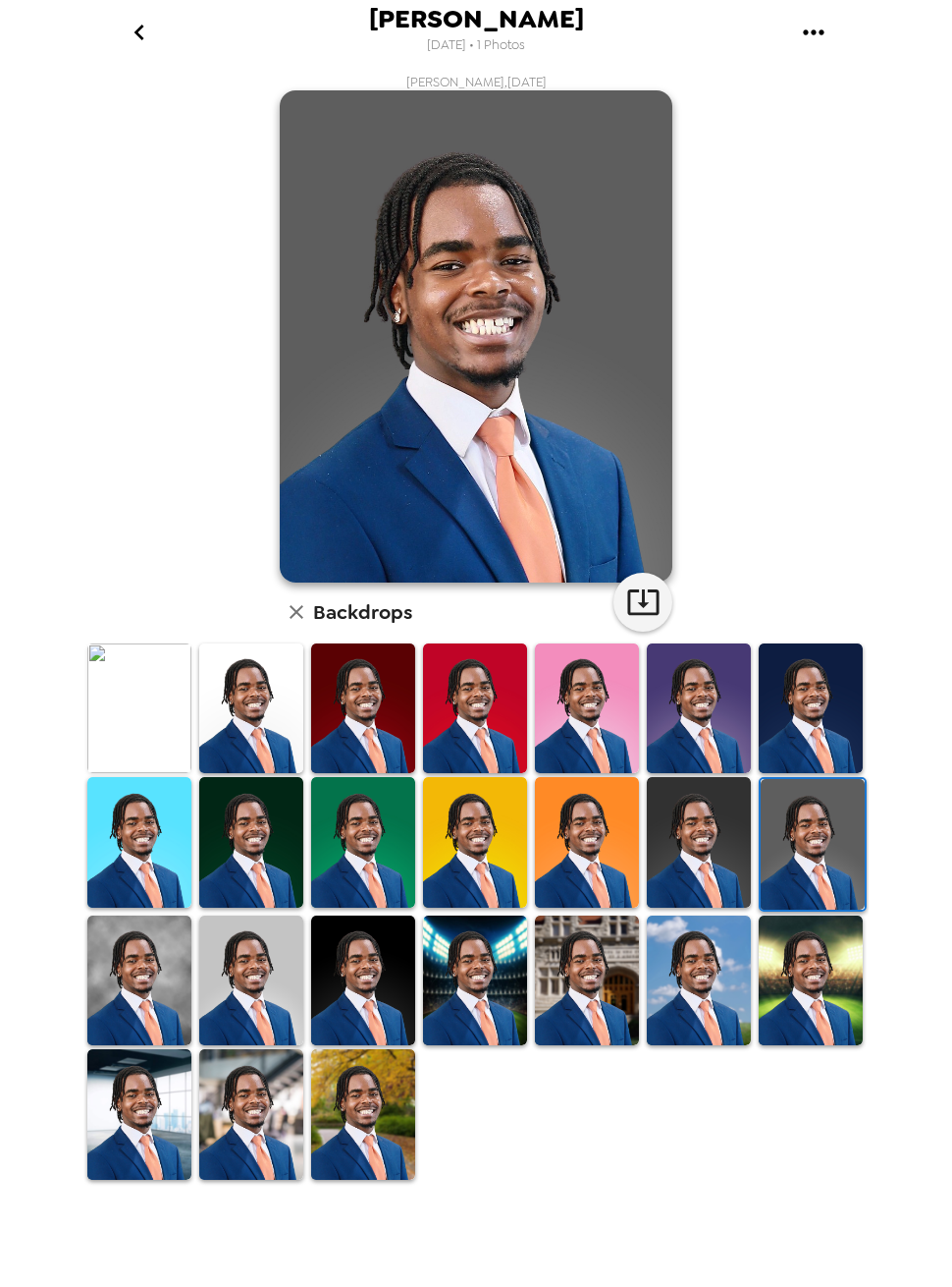
click at [689, 861] on img at bounding box center [699, 842] width 104 height 131
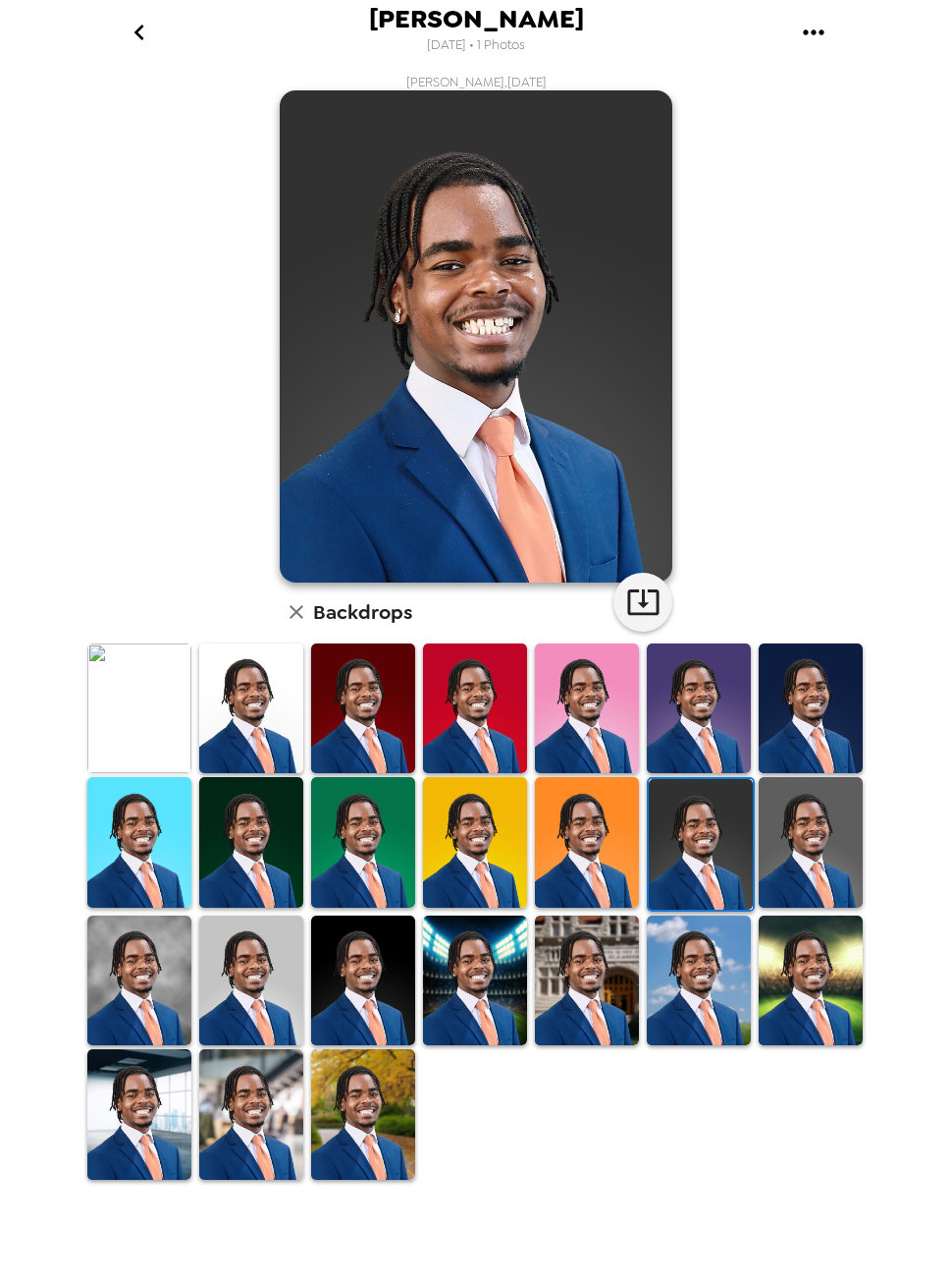
click at [648, 601] on icon "button" at bounding box center [643, 601] width 34 height 34
